Goal: Transaction & Acquisition: Subscribe to service/newsletter

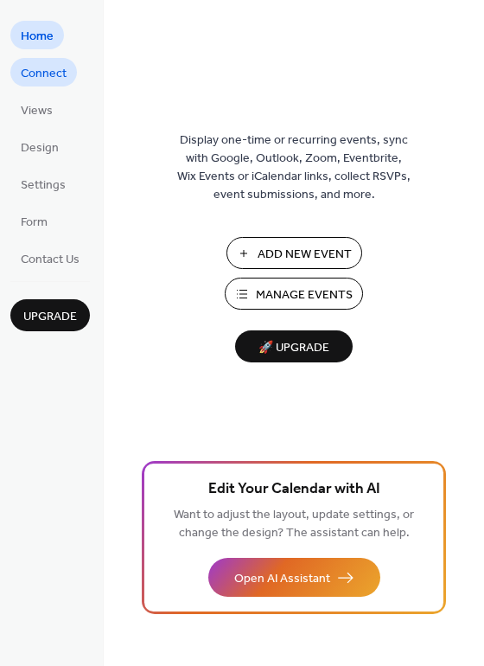
click at [54, 67] on span "Connect" at bounding box center [44, 74] width 46 height 18
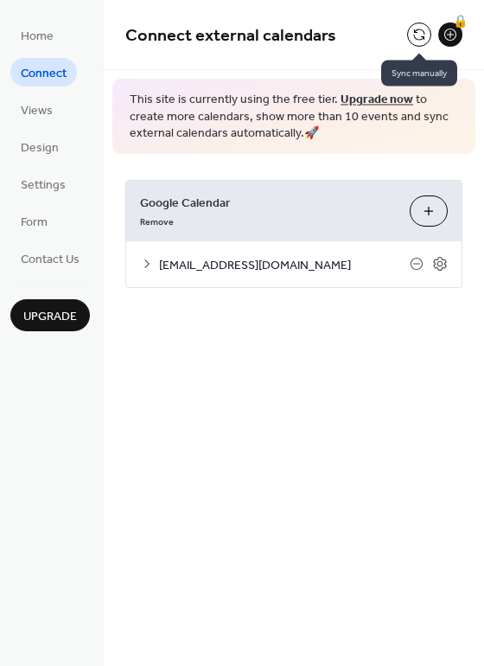
click at [418, 35] on button at bounding box center [419, 34] width 24 height 24
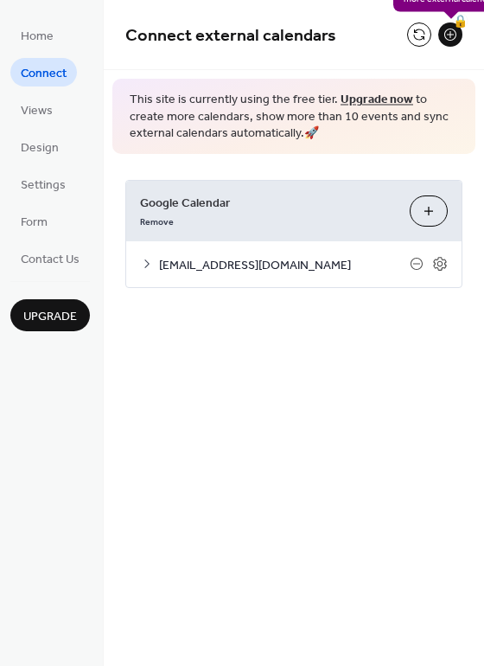
click at [447, 40] on div "🔒" at bounding box center [450, 34] width 24 height 24
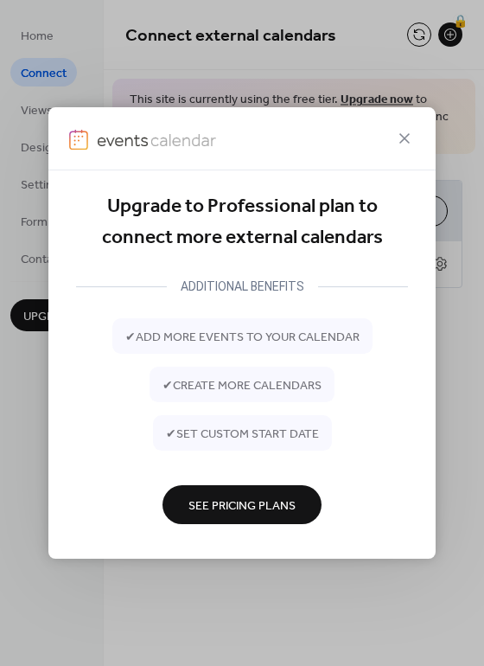
click at [284, 488] on button "See Pricing Plans" at bounding box center [242, 504] width 159 height 39
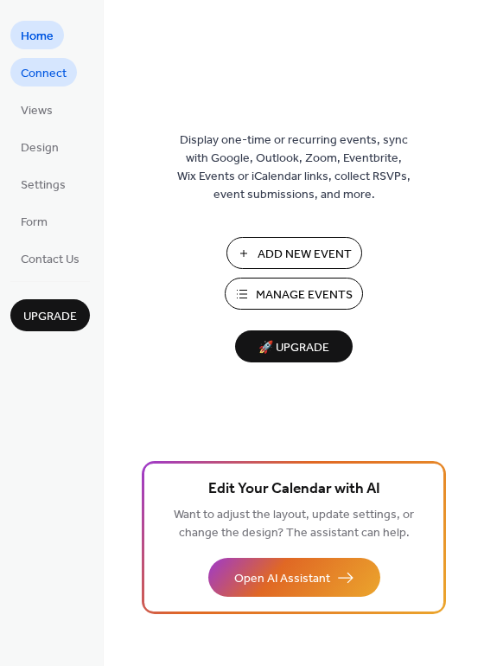
click at [61, 76] on span "Connect" at bounding box center [44, 74] width 46 height 18
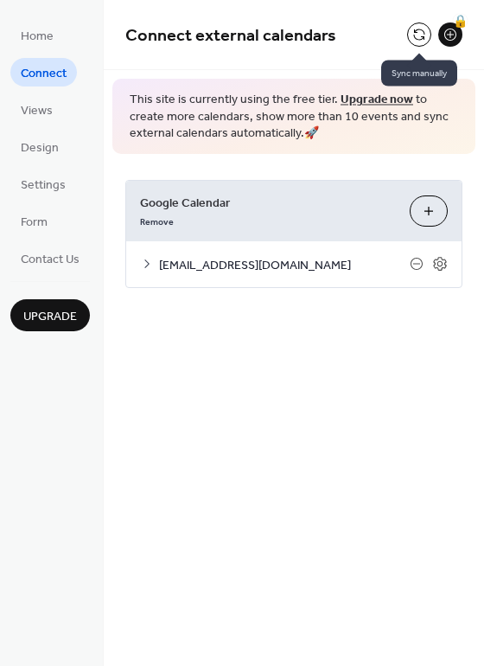
click at [415, 38] on button at bounding box center [419, 34] width 24 height 24
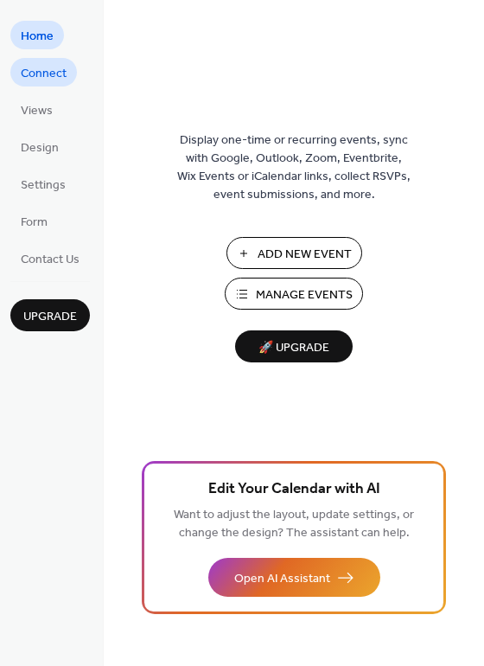
click at [57, 73] on span "Connect" at bounding box center [44, 74] width 46 height 18
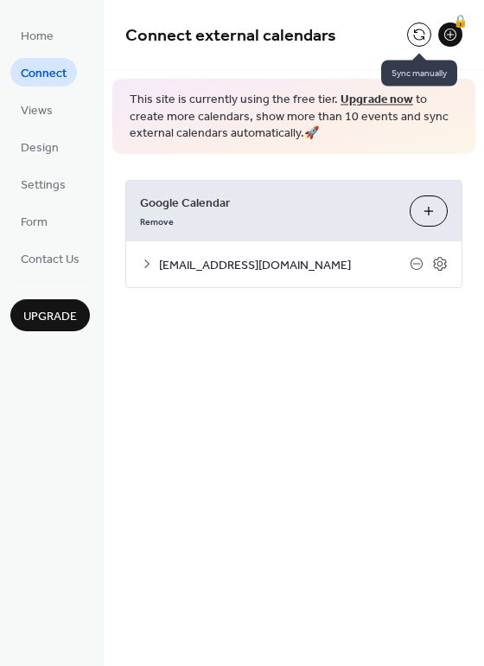
click at [418, 31] on button at bounding box center [419, 34] width 24 height 24
